Goal: Task Accomplishment & Management: Manage account settings

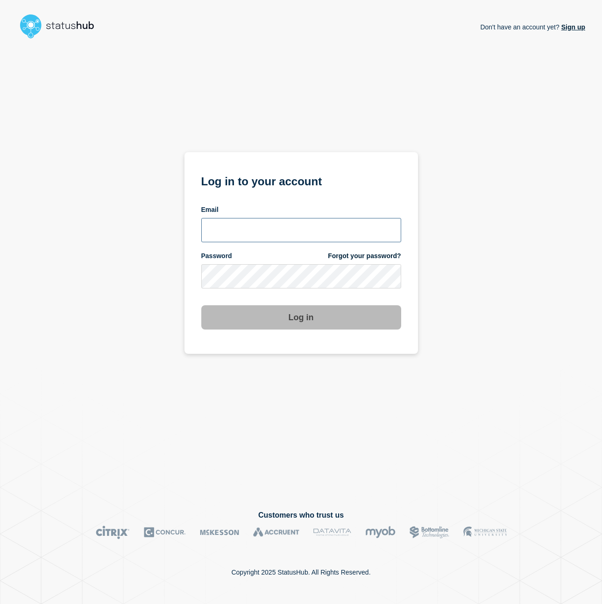
click at [254, 234] on input "email input" at bounding box center [301, 230] width 200 height 24
click at [255, 210] on div "Email" at bounding box center [301, 209] width 200 height 9
click at [264, 233] on input "[PERSON_NAME][EMAIL_ADDRESS][PERSON_NAME][DOMAIN_NAME]" at bounding box center [301, 230] width 200 height 24
type input "[PERSON_NAME][EMAIL_ADDRESS][PERSON_NAME][DOMAIN_NAME]"
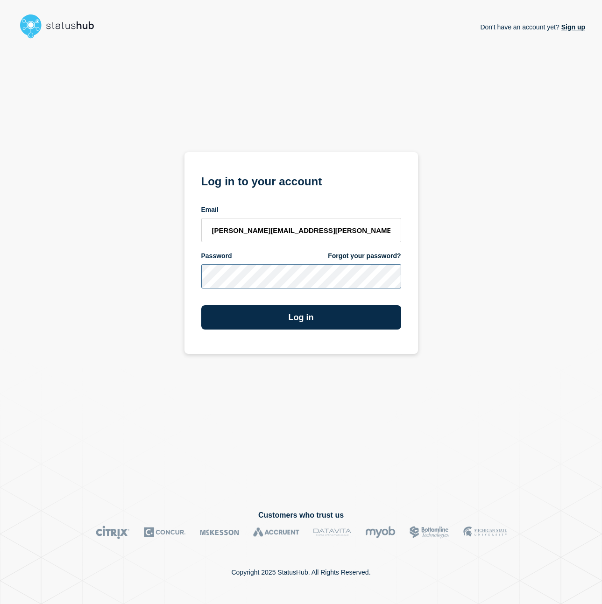
click at [201, 305] on button "Log in" at bounding box center [301, 317] width 200 height 24
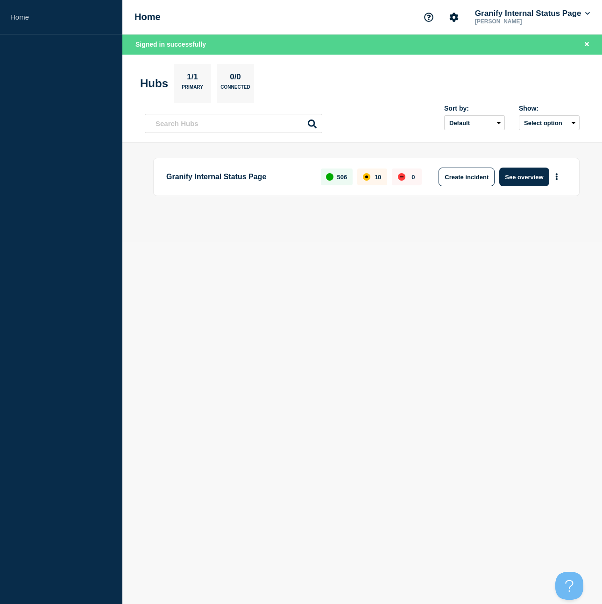
click at [452, 168] on div "Create incident See overview" at bounding box center [499, 177] width 135 height 19
click at [459, 177] on button "Create incident" at bounding box center [467, 177] width 56 height 19
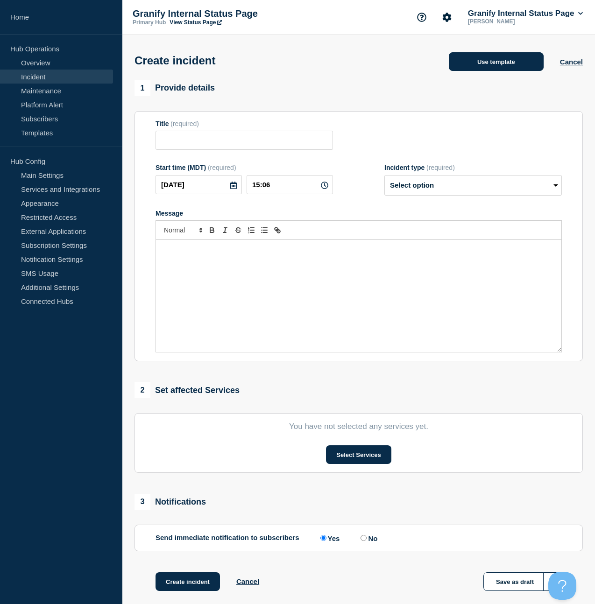
click at [470, 70] on button "Use template" at bounding box center [496, 61] width 95 height 19
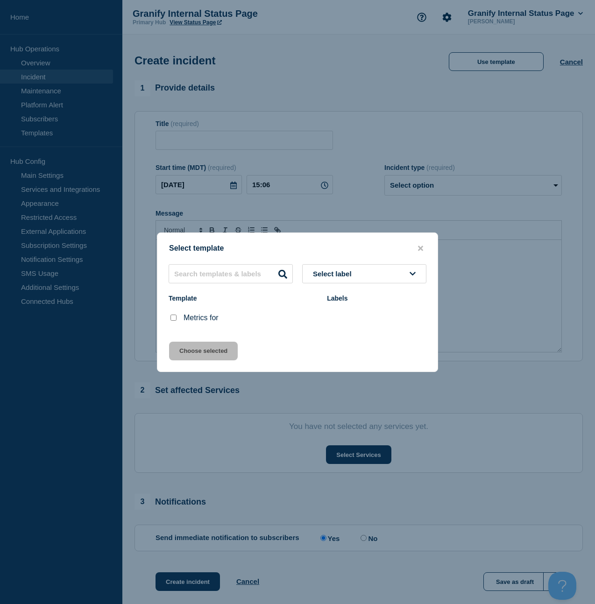
click at [172, 320] on input "Metrics for checkbox" at bounding box center [173, 318] width 6 height 6
checkbox input "true"
click at [184, 350] on button "Choose selected" at bounding box center [203, 351] width 69 height 19
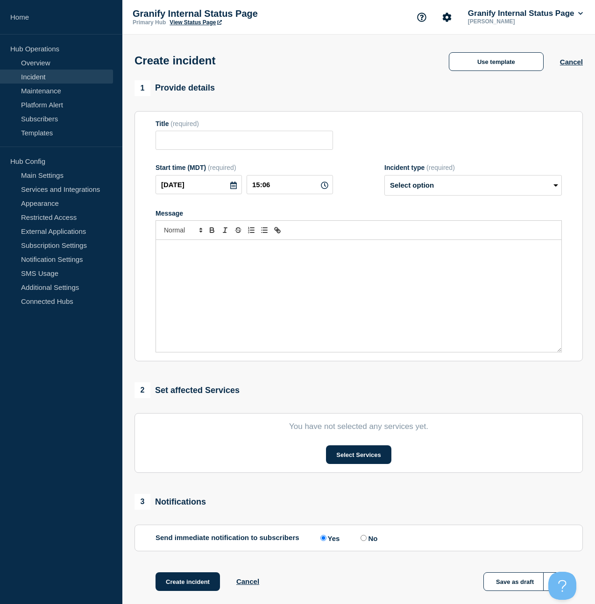
type input "Metrics for"
select select "monitoring"
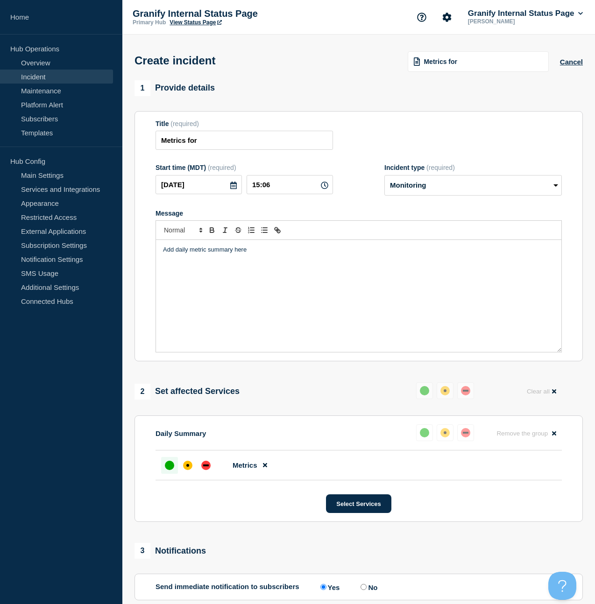
click at [191, 329] on div "Add daily metric summary here" at bounding box center [358, 296] width 405 height 112
click at [262, 234] on button "Toggle bulleted list" at bounding box center [264, 230] width 13 height 11
click at [280, 296] on div "Banana Republic sliders were transitioned to horizontal/wide format as per AM-9…" at bounding box center [358, 296] width 405 height 112
drag, startPoint x: 404, startPoint y: 258, endPoint x: 381, endPoint y: 260, distance: 22.5
click at [381, 254] on li "Banana Republic sliders were transitioned to horizontal/wide format as per AM-9…" at bounding box center [363, 250] width 382 height 8
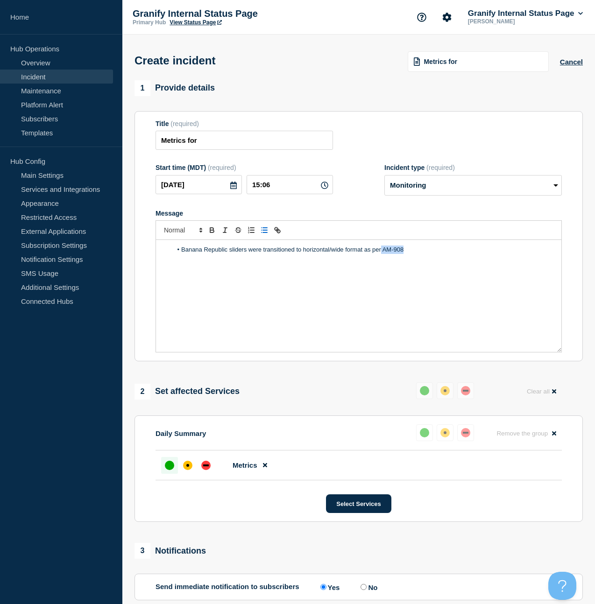
click at [382, 254] on li "Banana Republic sliders were transitioned to horizontal/wide format as per AM-9…" at bounding box center [363, 250] width 382 height 8
drag, startPoint x: 382, startPoint y: 260, endPoint x: 405, endPoint y: 259, distance: 22.4
click at [405, 254] on li "Banana Republic sliders were transitioned to horizontal/wide format as per AM-9…" at bounding box center [363, 250] width 382 height 8
paste input "https://bazaarvoice.atlassian.net/browse/"
type input "https://bazaarvoice.atlassian.net/browse/AM-908"
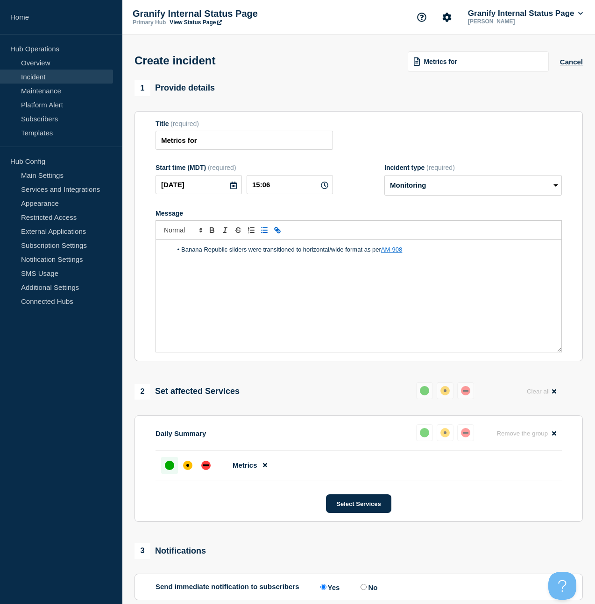
click at [262, 303] on div "Banana Republic sliders were transitioned to horizontal/wide format as per AM-9…" at bounding box center [358, 296] width 405 height 112
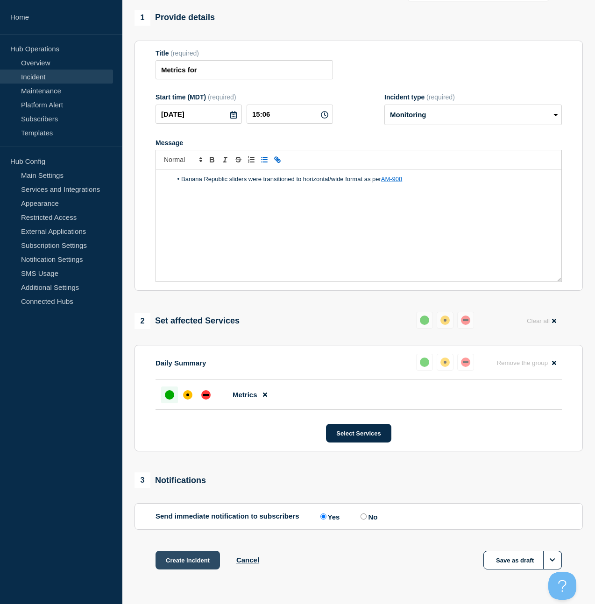
click at [190, 570] on button "Create incident" at bounding box center [188, 560] width 64 height 19
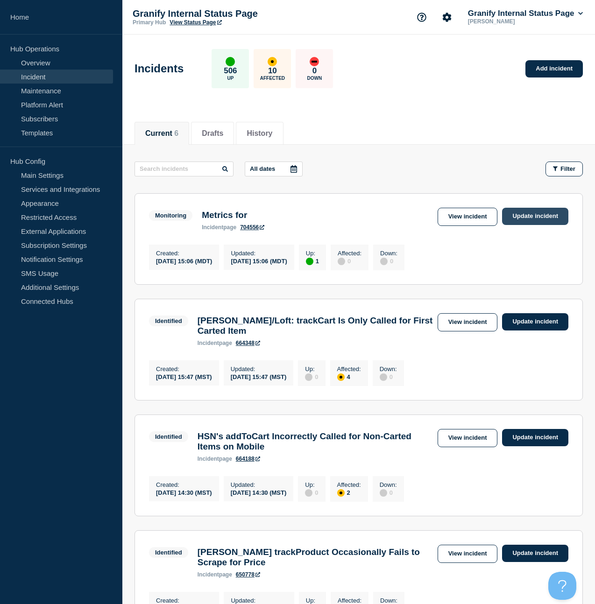
click at [505, 219] on link "Update incident" at bounding box center [535, 216] width 66 height 17
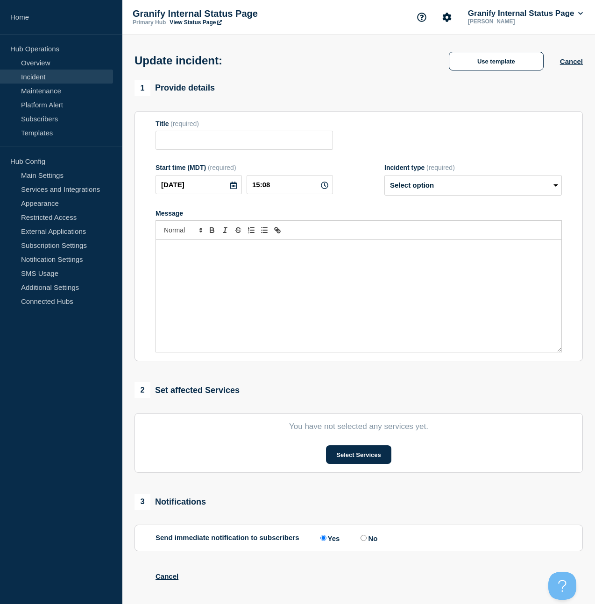
type input "Metrics for"
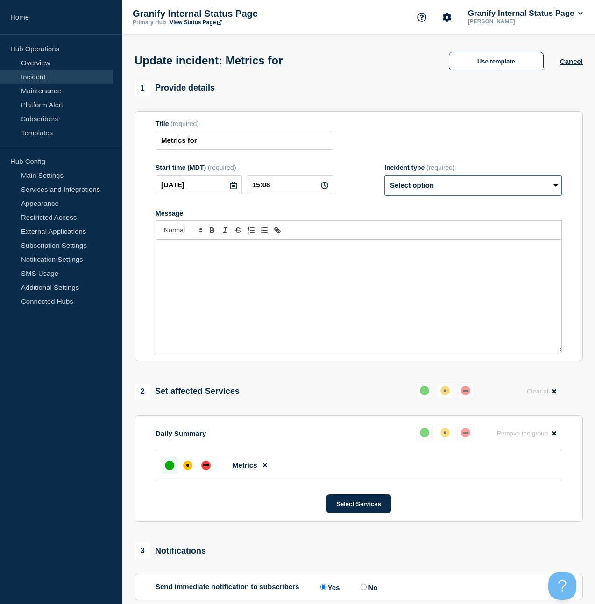
click at [459, 195] on select "Select option Investigating Identified Monitoring Resolved" at bounding box center [472, 185] width 177 height 21
select select "resolved"
click at [384, 182] on select "Select option Investigating Identified Monitoring Resolved" at bounding box center [472, 185] width 177 height 21
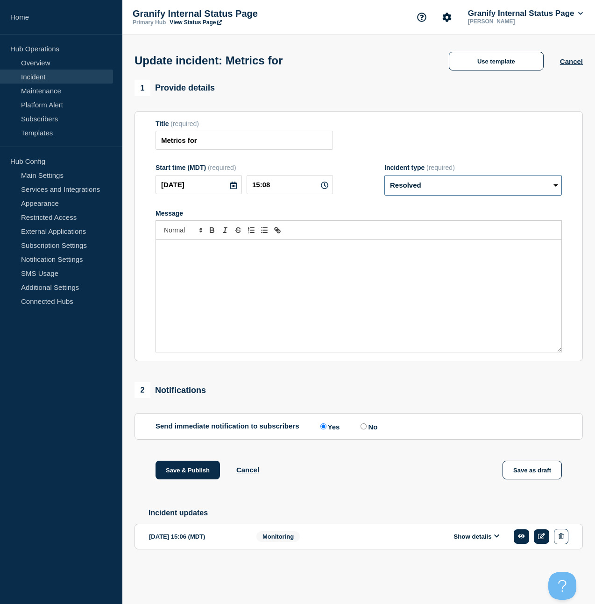
scroll to position [1, 0]
click at [362, 430] on input "No" at bounding box center [364, 427] width 6 height 6
radio input "true"
radio input "false"
click at [199, 480] on button "Save & Publish" at bounding box center [188, 470] width 64 height 19
